Goal: Information Seeking & Learning: Learn about a topic

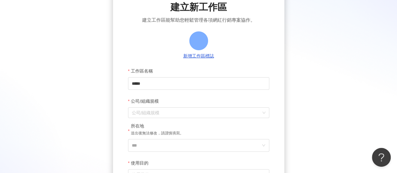
scroll to position [30, 0]
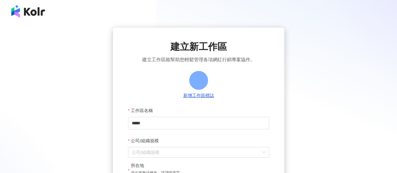
scroll to position [124, 0]
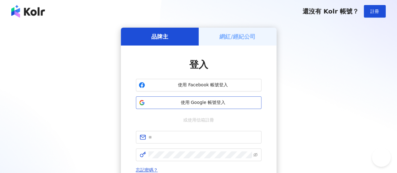
click at [235, 99] on button "使用 Google 帳號登入" at bounding box center [198, 102] width 125 height 13
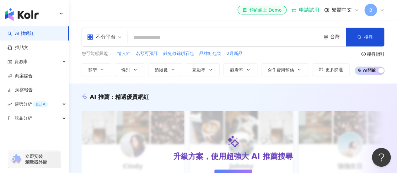
click at [156, 39] on input "search" at bounding box center [224, 38] width 188 height 12
click at [155, 37] on input "search" at bounding box center [224, 38] width 188 height 12
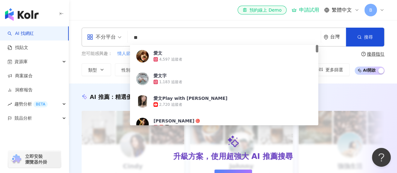
type input "*"
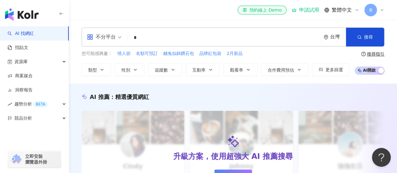
type input "*"
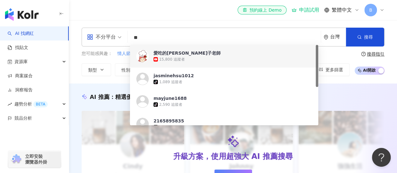
click at [179, 19] on div "el-icon-cs 預約線上 Demo 申請試用 繁體中文 B" at bounding box center [233, 10] width 303 height 20
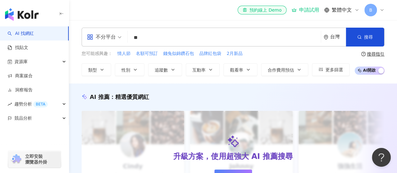
click at [156, 35] on input "**" at bounding box center [224, 38] width 188 height 12
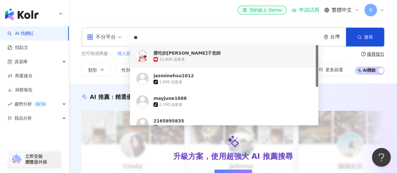
type input "*"
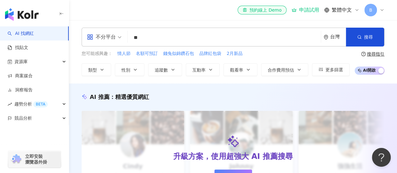
type input "**"
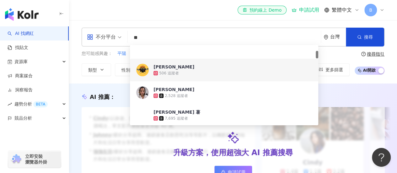
scroll to position [63, 0]
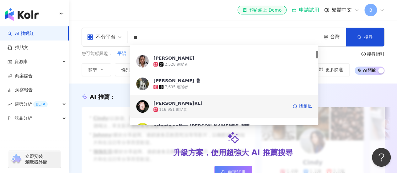
click at [183, 105] on span "阿利RLi" at bounding box center [220, 103] width 134 height 6
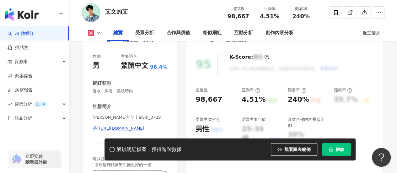
scroll to position [94, 0]
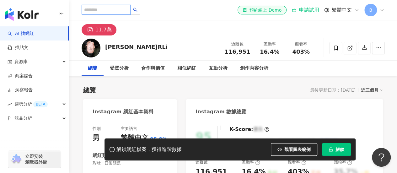
click at [124, 12] on input "search" at bounding box center [106, 10] width 49 height 10
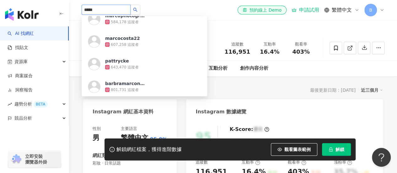
scroll to position [1129, 0]
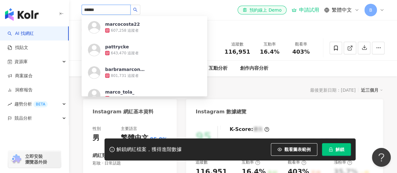
type input "*******"
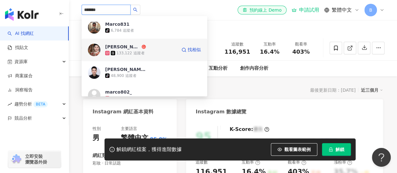
click at [152, 49] on div "馬梓豪 133,122 追蹤者" at bounding box center [140, 50] width 71 height 13
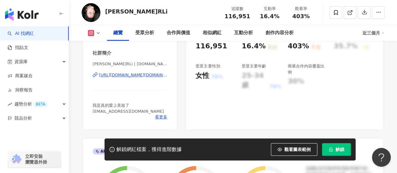
scroll to position [94, 0]
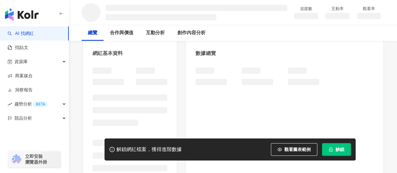
scroll to position [63, 0]
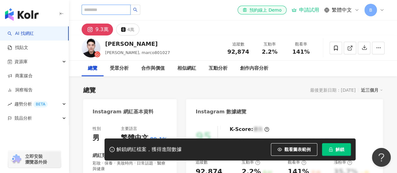
click at [111, 10] on input "search" at bounding box center [106, 10] width 49 height 10
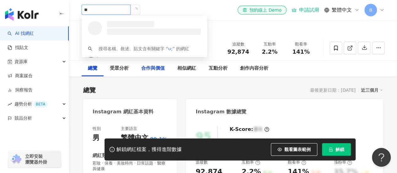
type input "*"
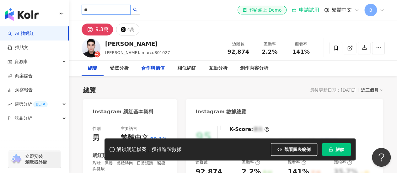
type input "**"
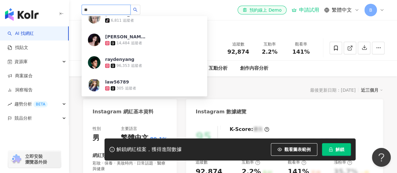
scroll to position [376, 0]
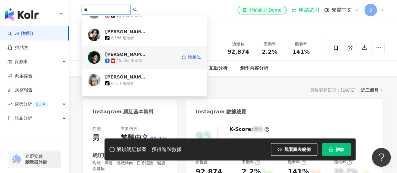
click at [164, 57] on div "45,350 追蹤者" at bounding box center [140, 60] width 71 height 6
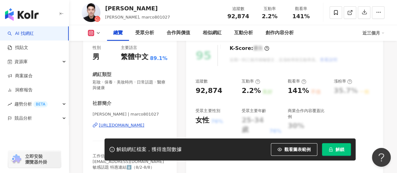
scroll to position [94, 0]
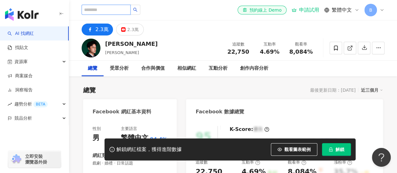
click at [92, 8] on input "search" at bounding box center [106, 10] width 49 height 10
type input "**"
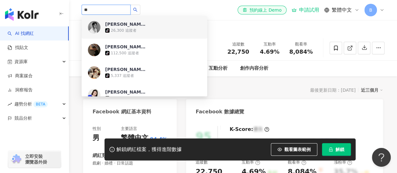
click at [158, 27] on div "楊楊 tiktok-icon 26,300 追蹤者" at bounding box center [153, 27] width 96 height 13
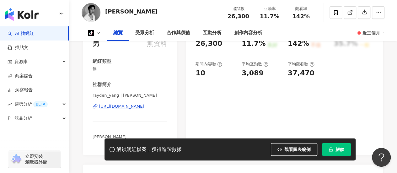
scroll to position [63, 0]
